Goal: Go to known website: Access a specific website the user already knows

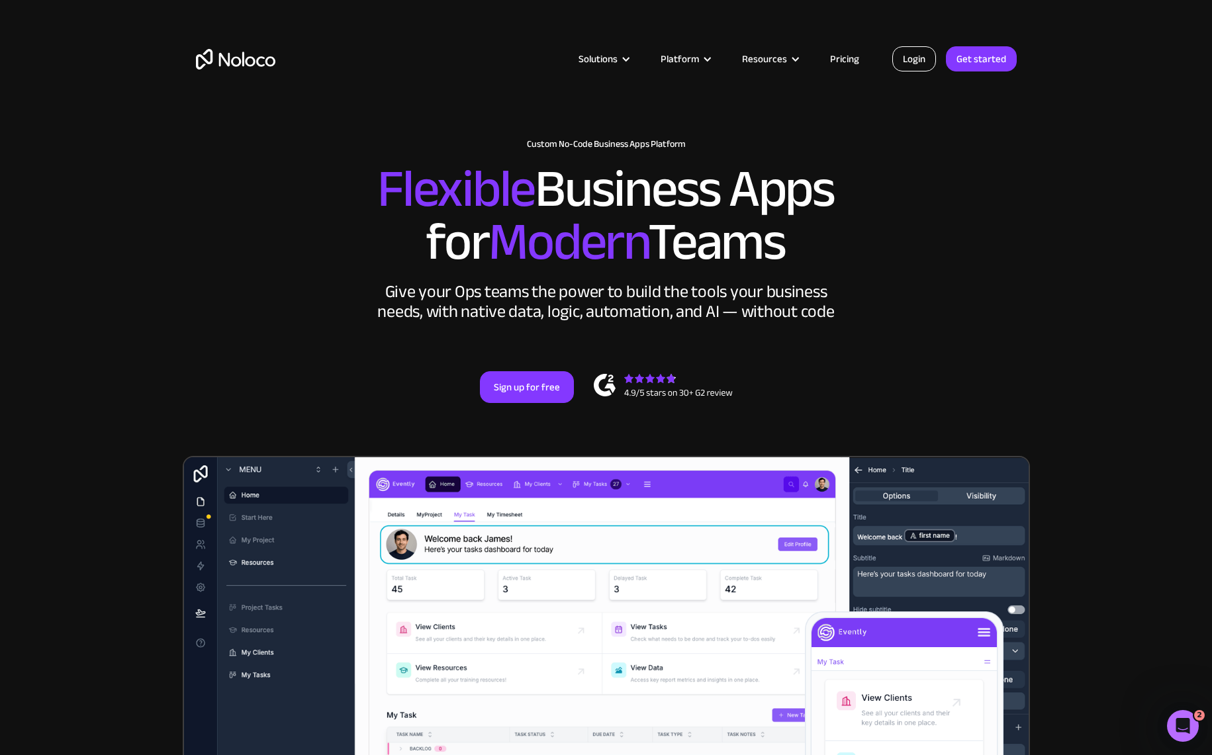
click at [916, 52] on link "Login" at bounding box center [914, 58] width 44 height 25
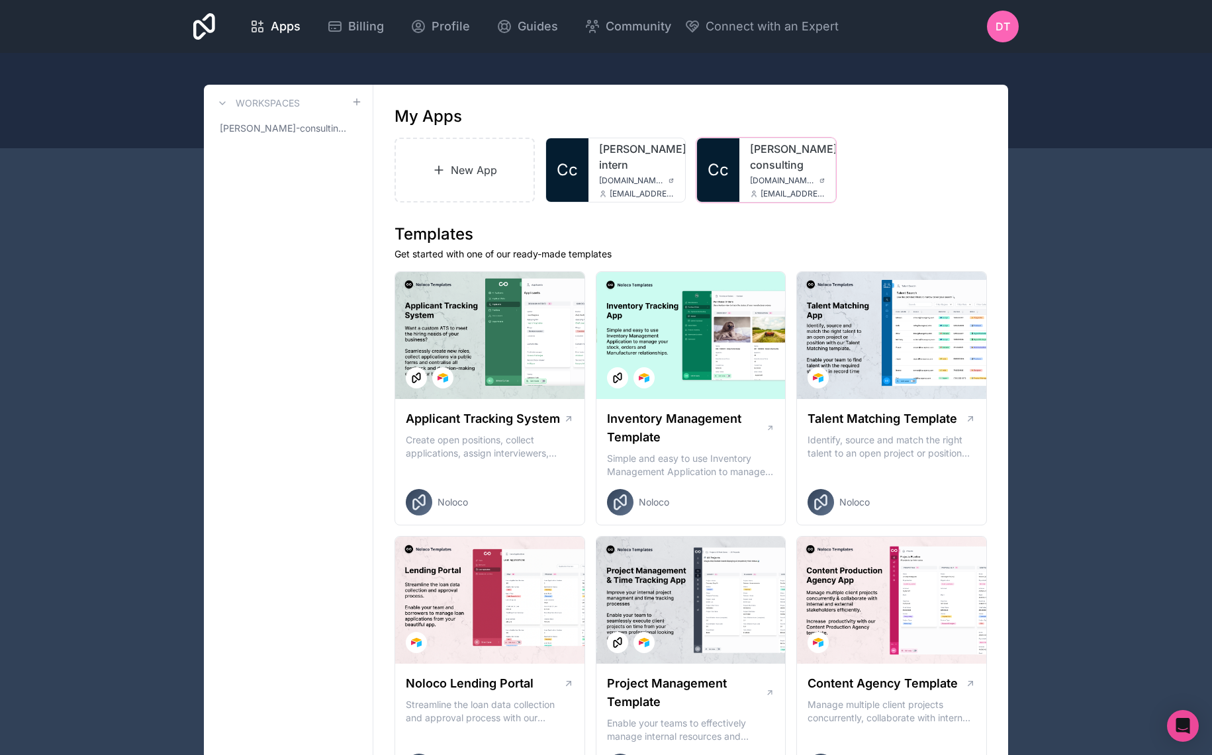
click at [768, 165] on link "cordes-consulting" at bounding box center [787, 157] width 75 height 32
